Goal: Find contact information

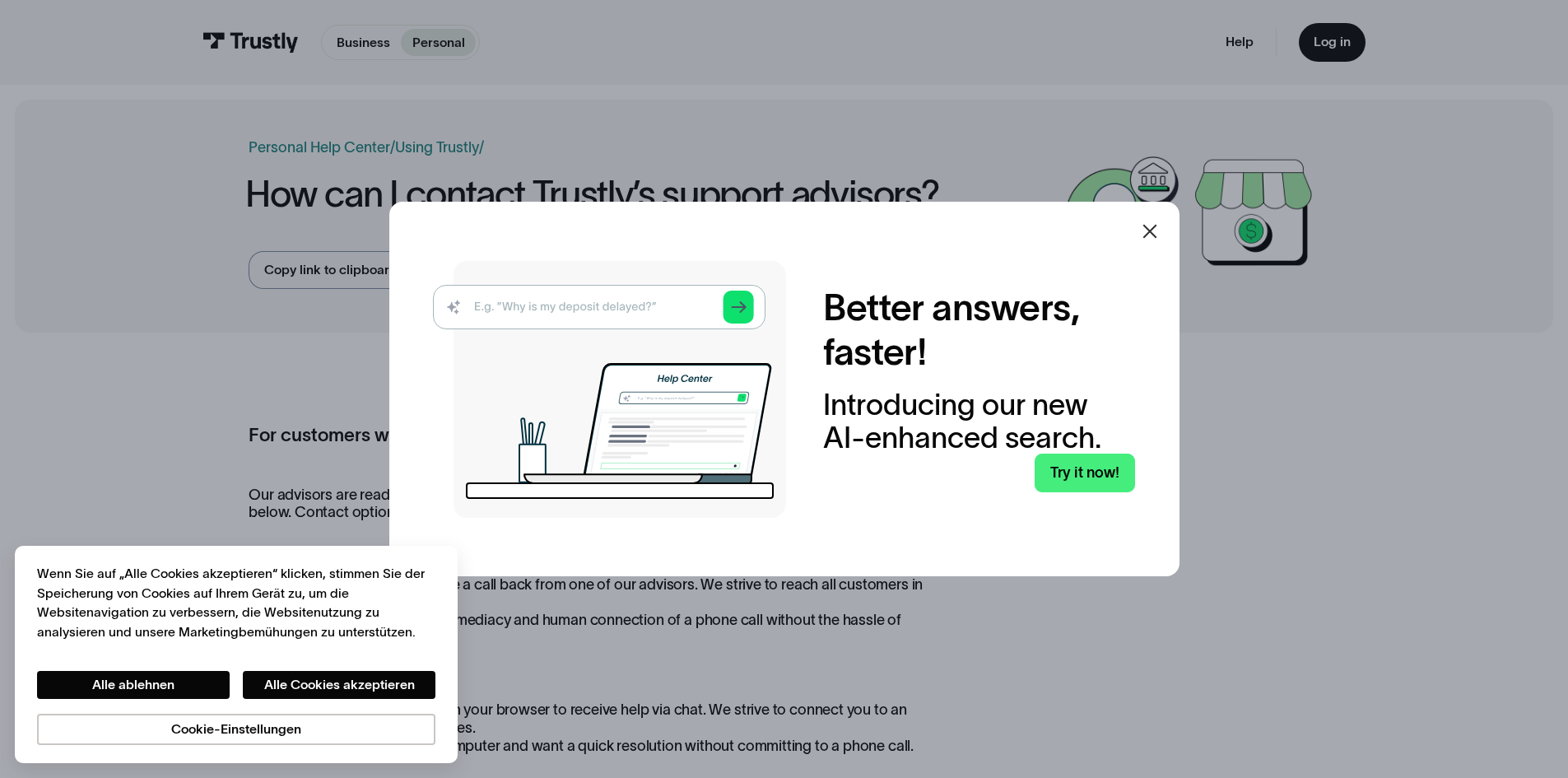
click at [1425, 10] on div at bounding box center [784, 389] width 1568 height 778
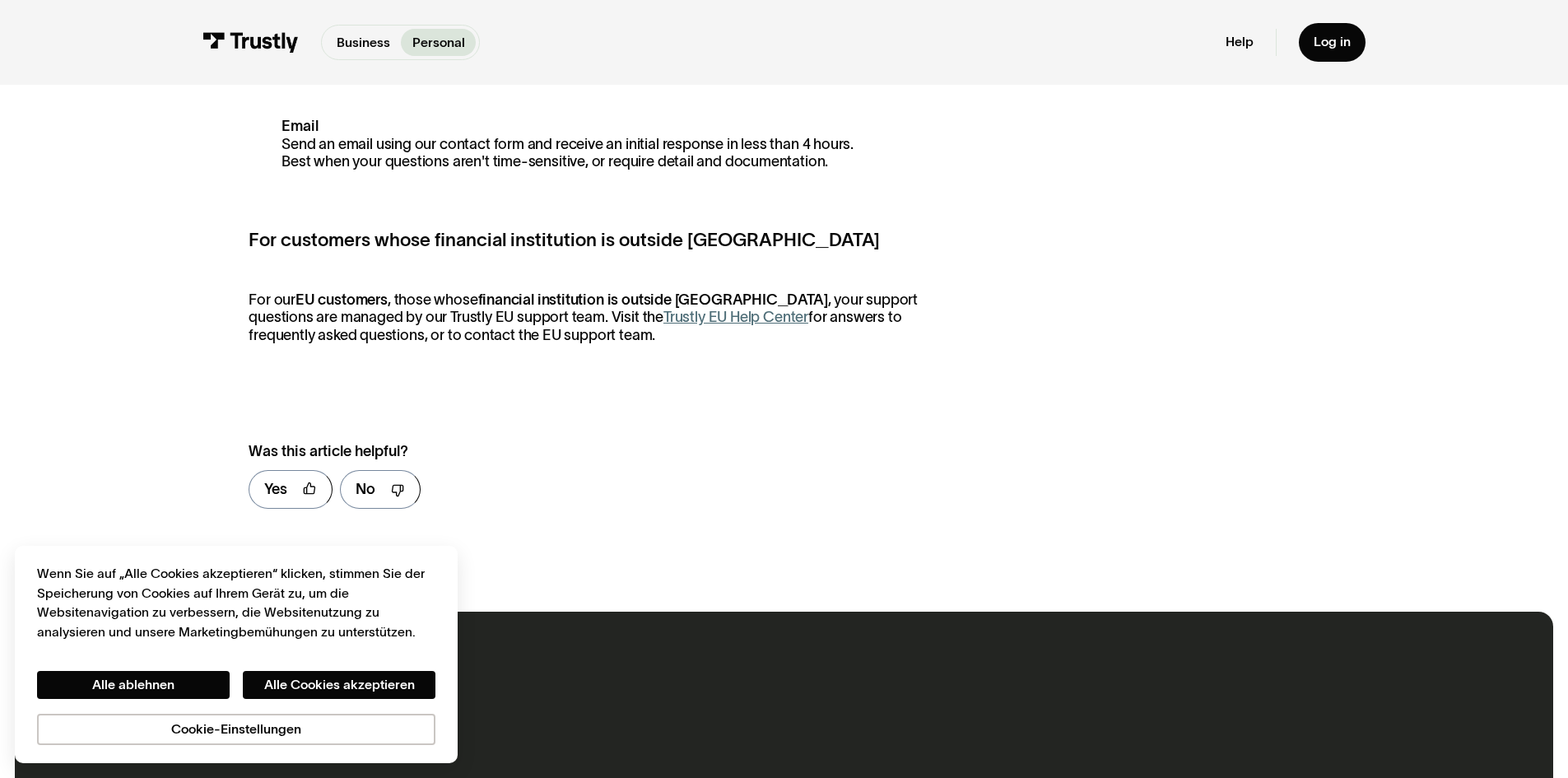
scroll to position [824, 0]
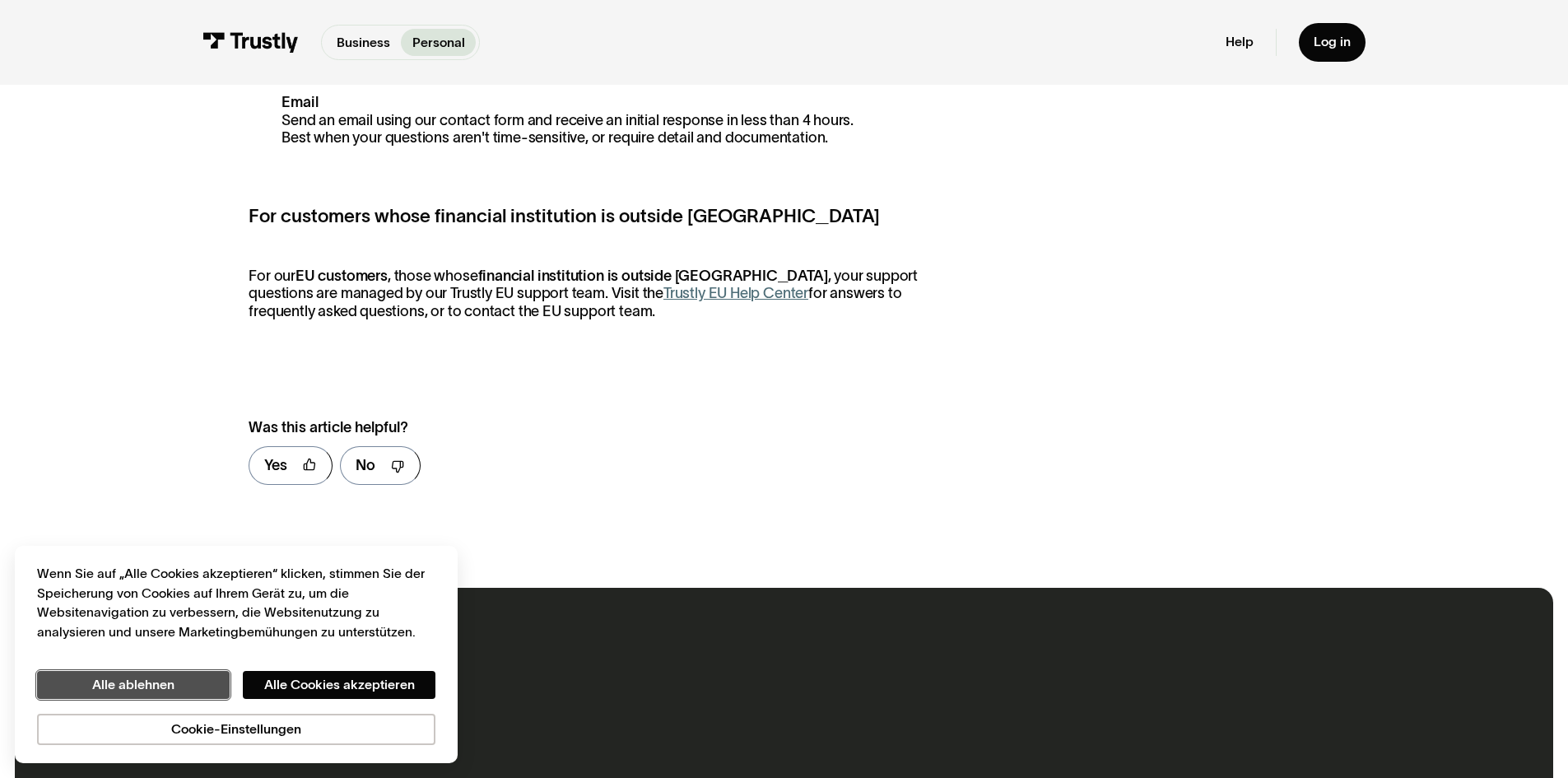
click at [185, 687] on button "Alle ablehnen" at bounding box center [133, 684] width 193 height 28
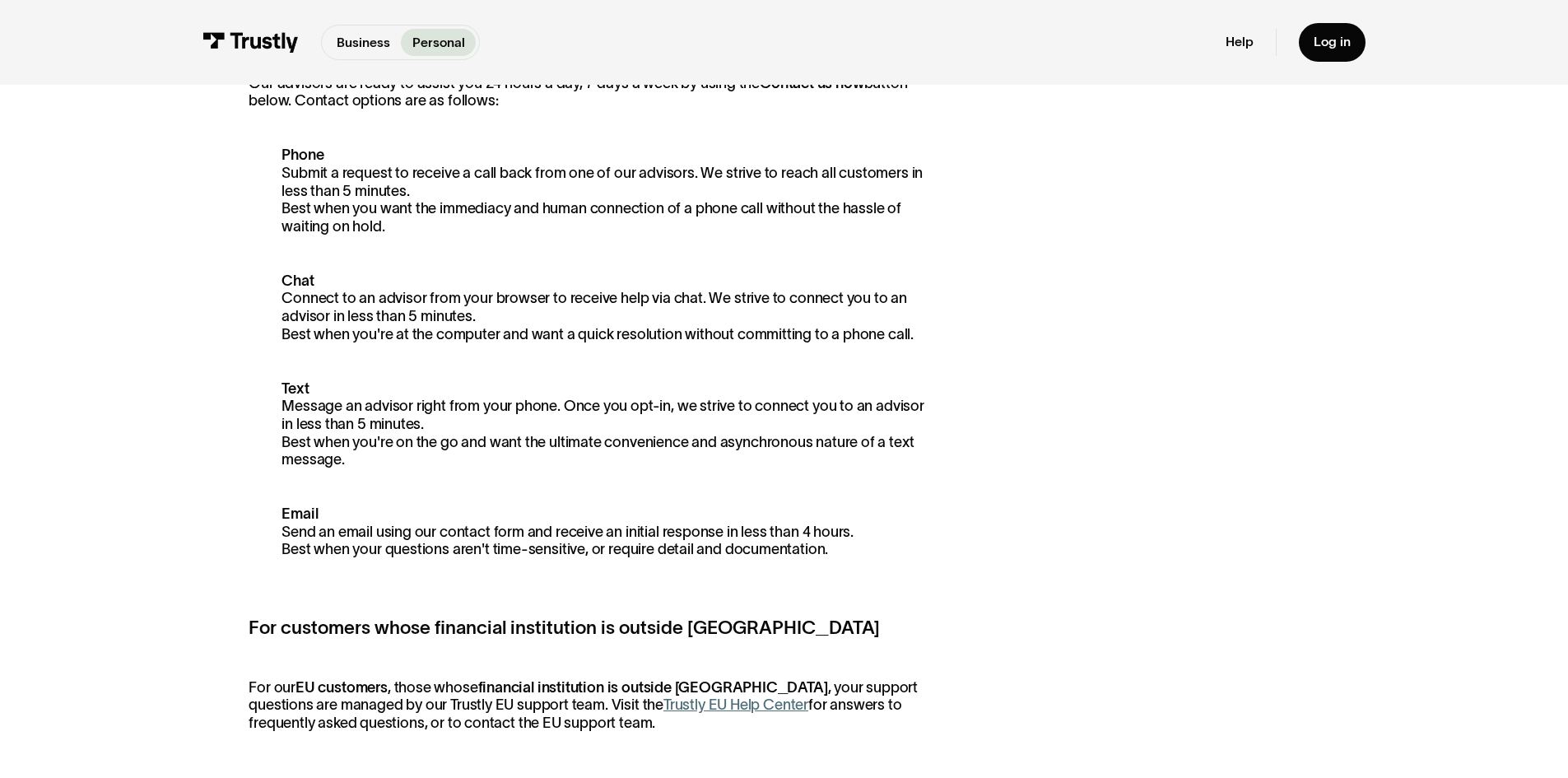
scroll to position [658, 0]
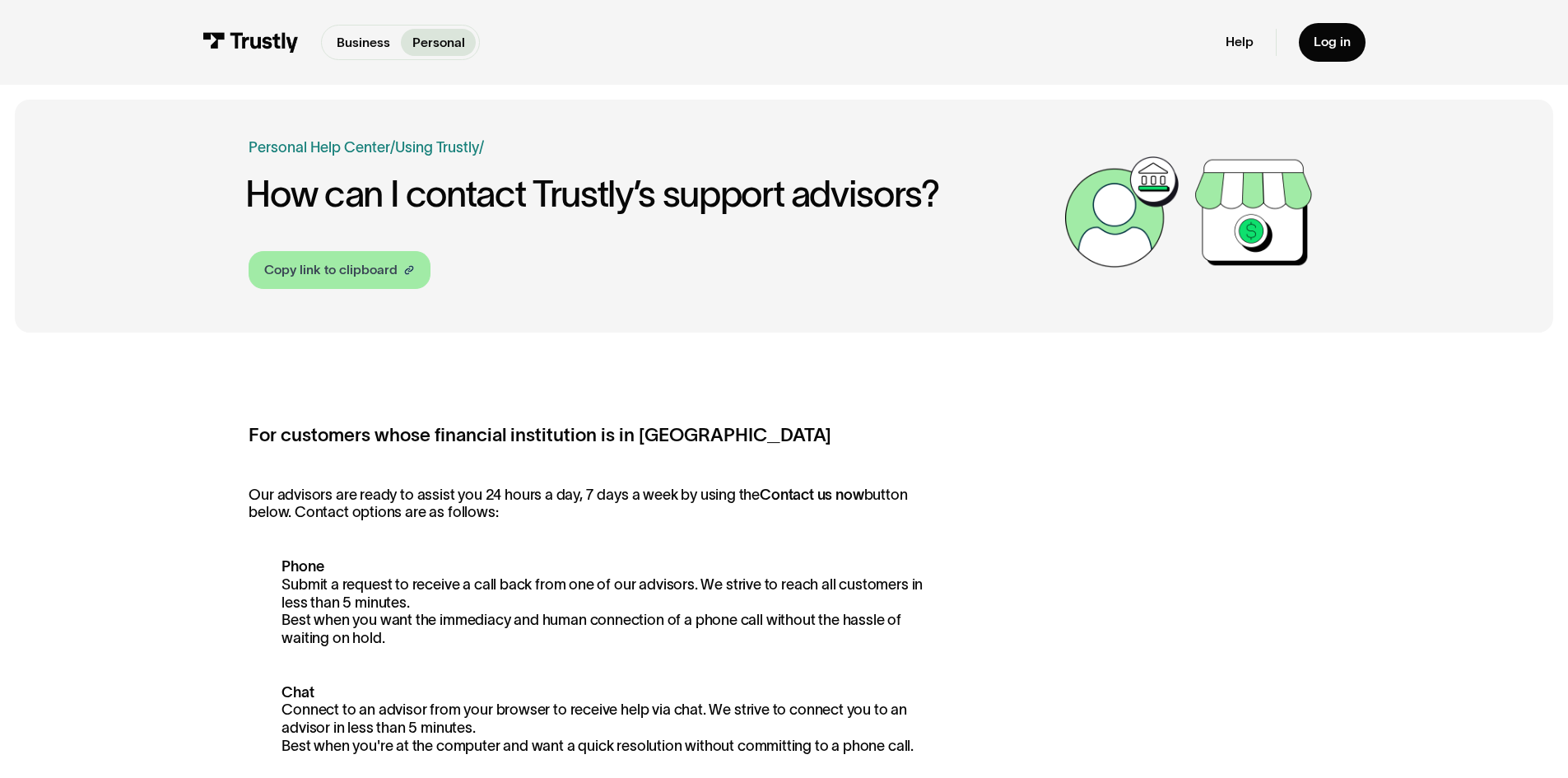
click at [362, 284] on link "Copy link to clipboard" at bounding box center [339, 270] width 182 height 38
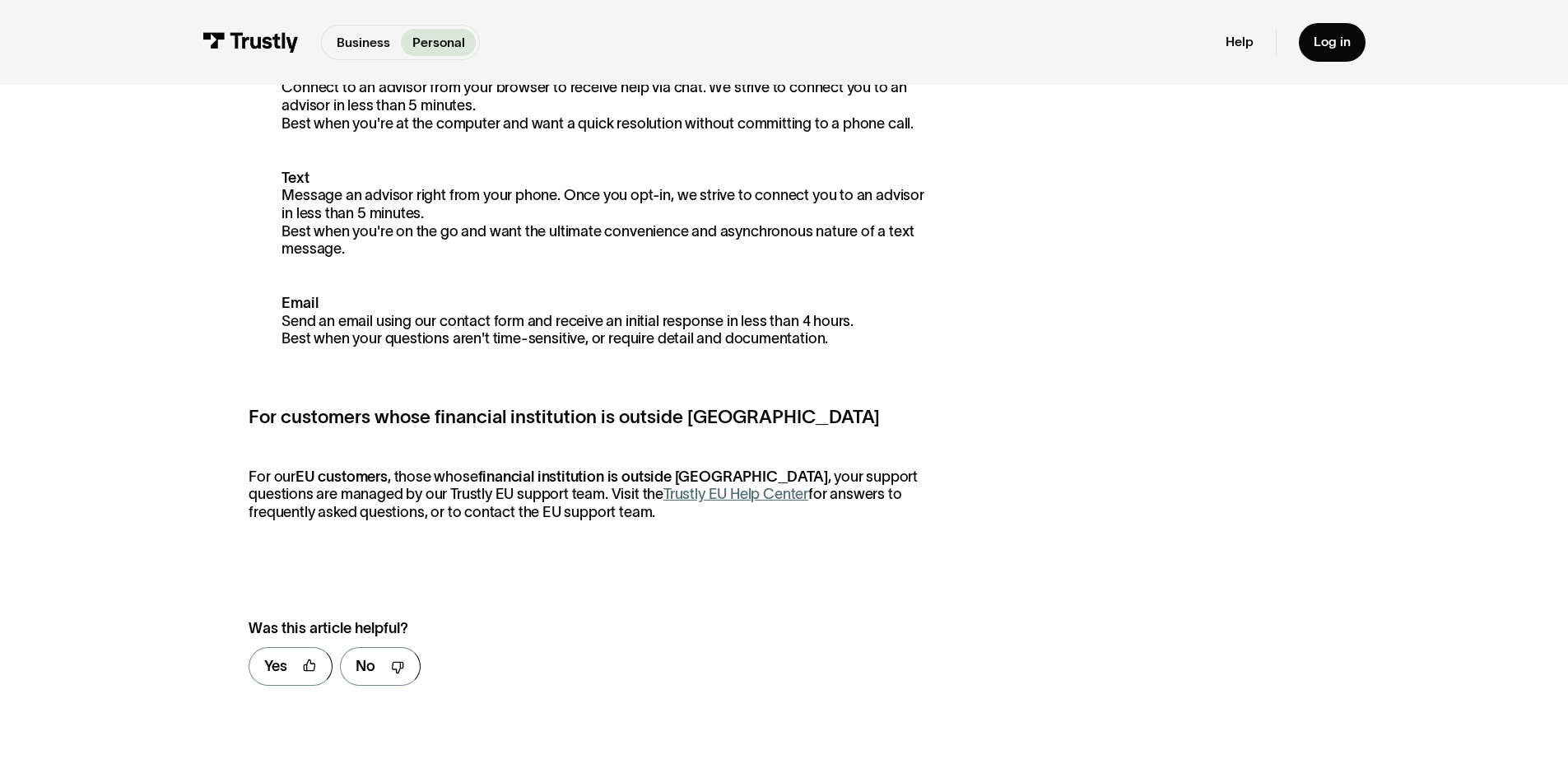
scroll to position [412, 0]
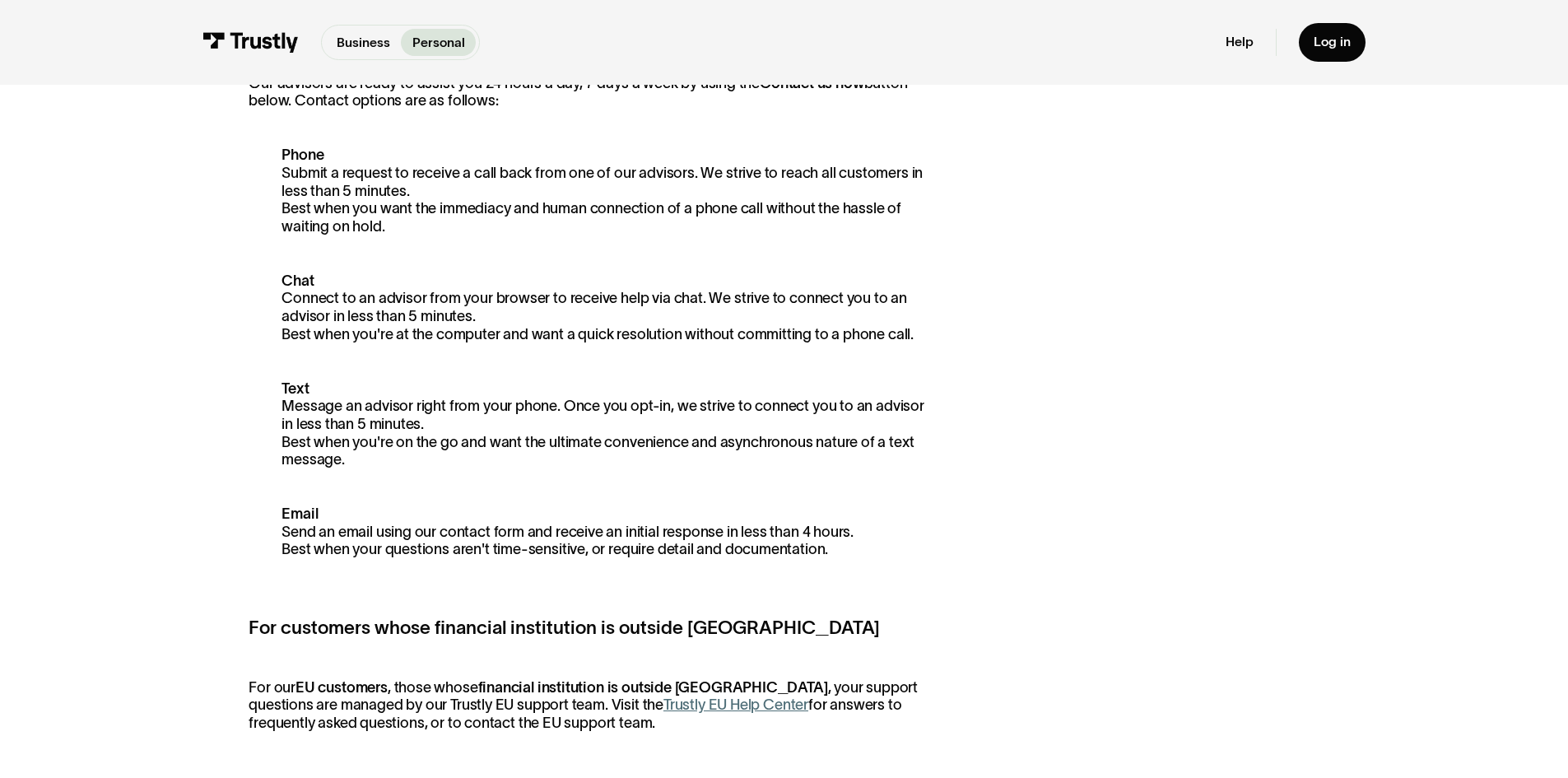
click at [712, 708] on link "Trustly EU Help Center" at bounding box center [736, 704] width 145 height 16
